Goal: Task Accomplishment & Management: Understand process/instructions

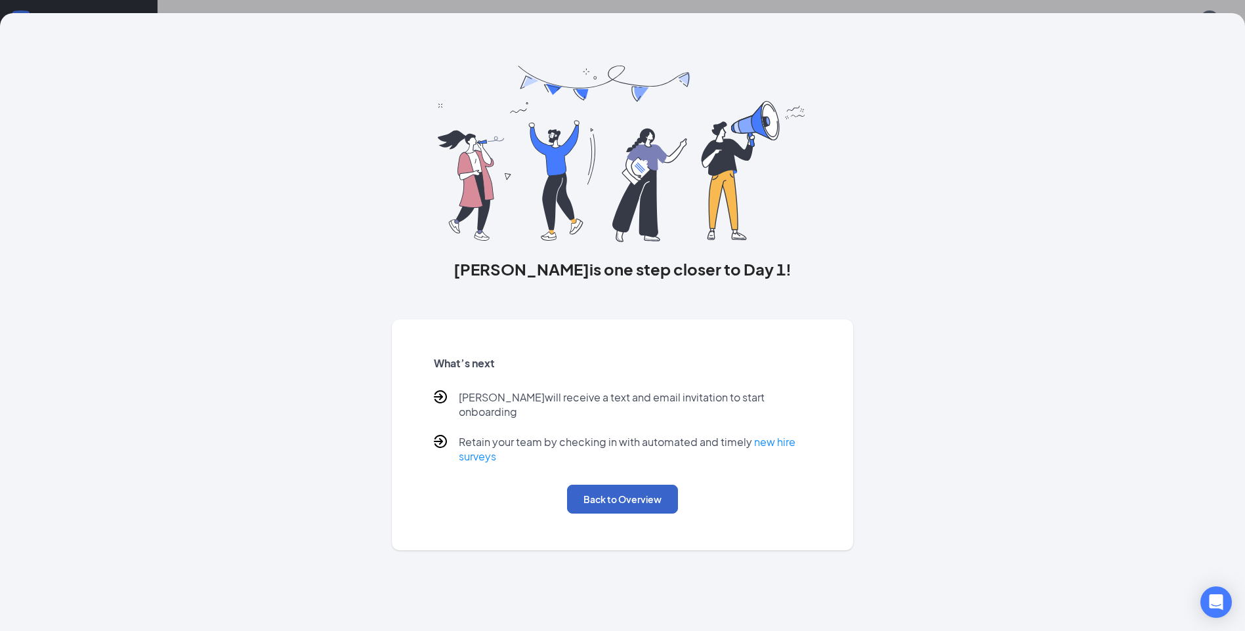
click at [625, 491] on button "Back to Overview" at bounding box center [622, 499] width 111 height 29
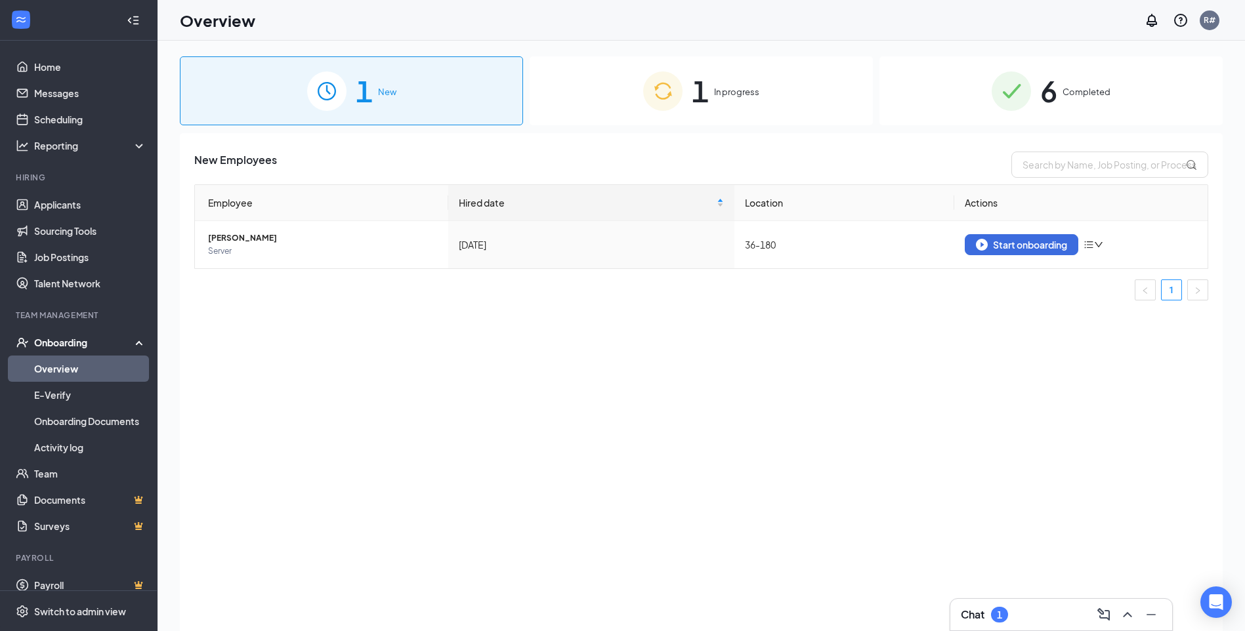
click at [549, 108] on div "1 In progress" at bounding box center [700, 90] width 343 height 69
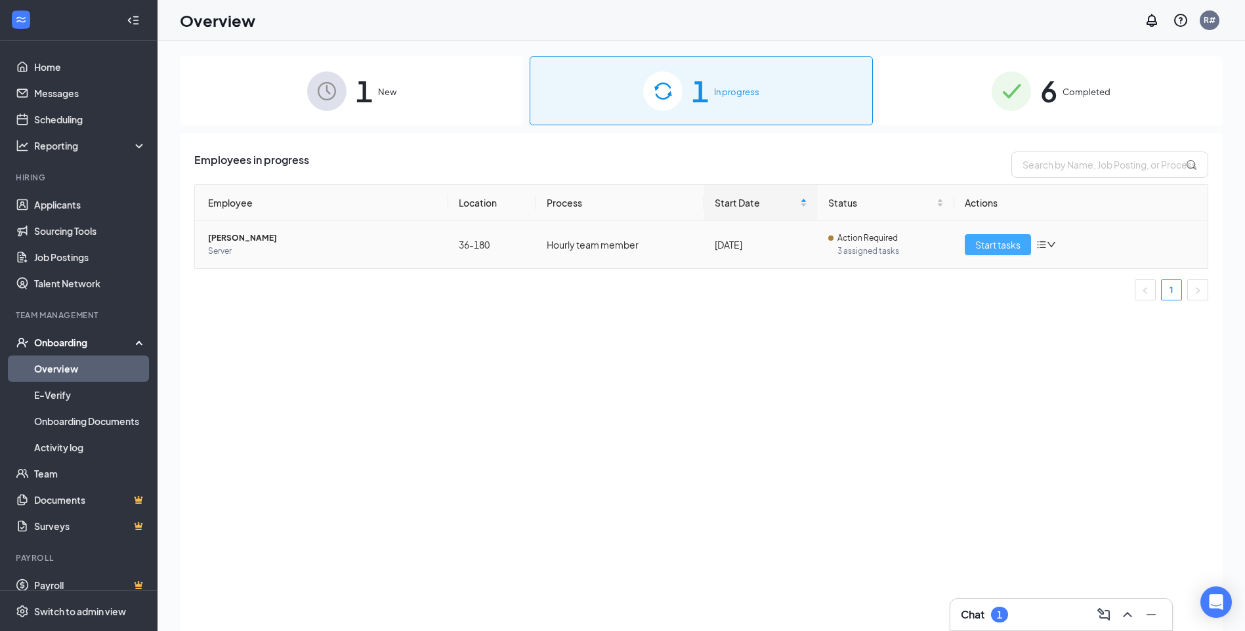
click at [993, 249] on span "Start tasks" at bounding box center [997, 245] width 45 height 14
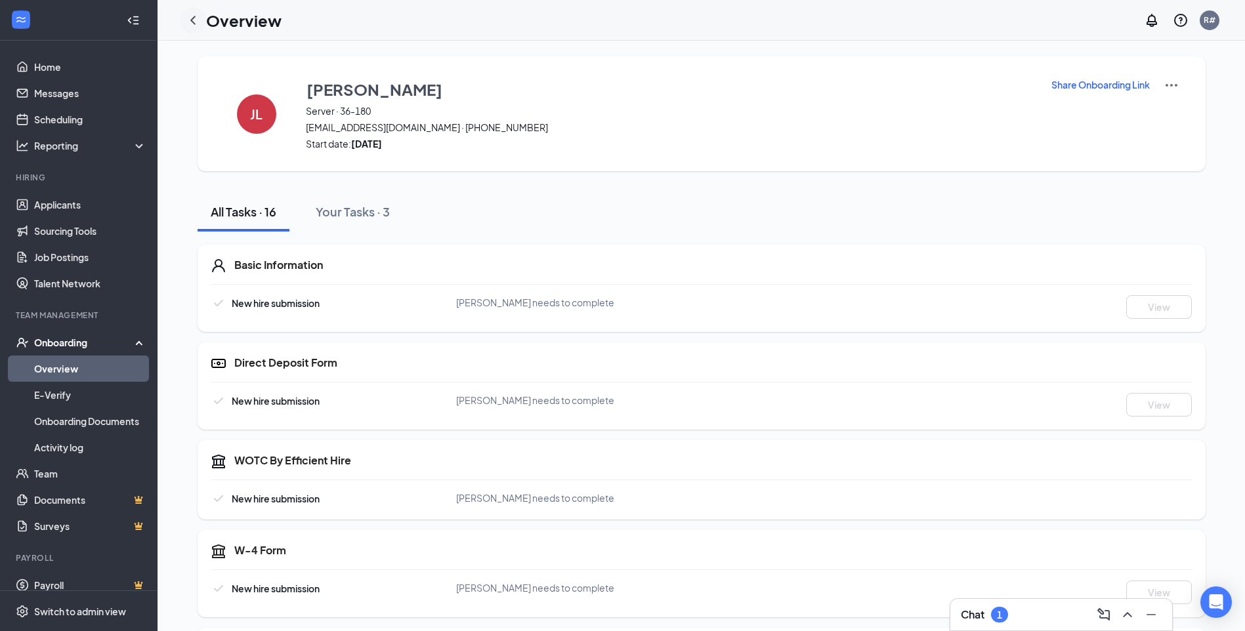
click at [192, 20] on icon "ChevronLeft" at bounding box center [192, 20] width 5 height 9
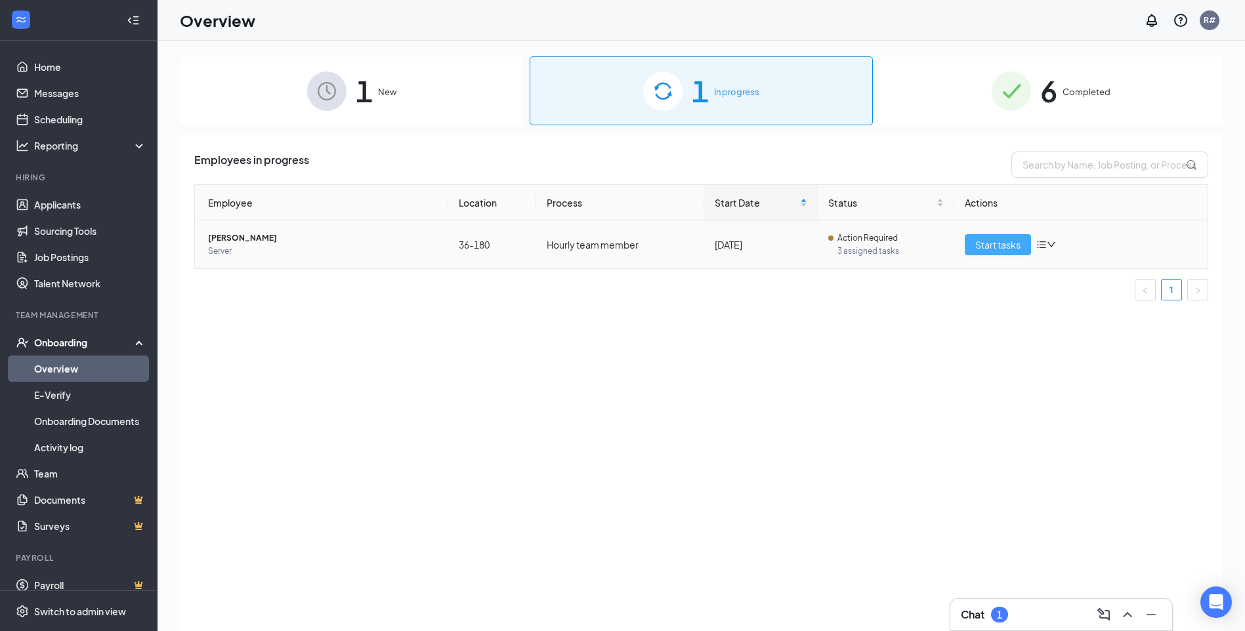
click at [1011, 245] on span "Start tasks" at bounding box center [997, 245] width 45 height 14
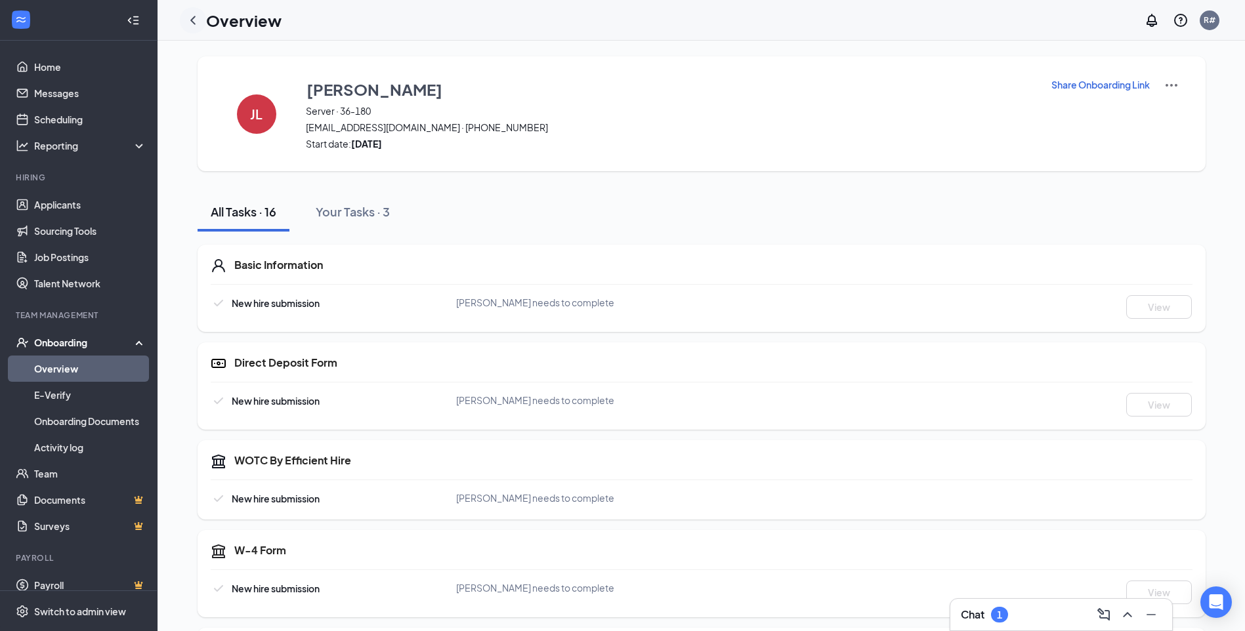
click at [192, 20] on icon "ChevronLeft" at bounding box center [192, 20] width 5 height 9
